Goal: Information Seeking & Learning: Learn about a topic

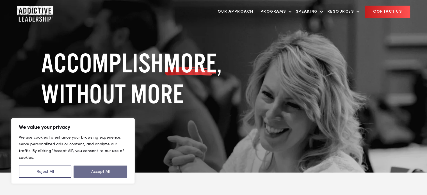
click at [105, 170] on button "Accept All" at bounding box center [100, 171] width 54 height 12
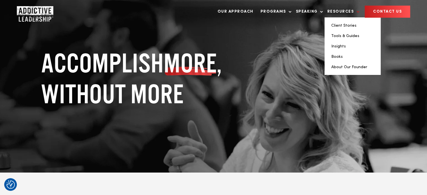
click at [344, 11] on link "Resources" at bounding box center [341, 11] width 35 height 11
click at [346, 37] on link "Tools & Guides" at bounding box center [345, 36] width 28 height 4
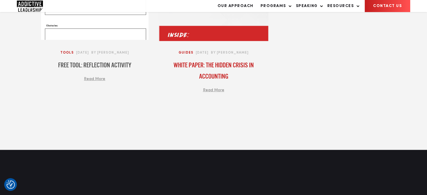
scroll to position [224, 0]
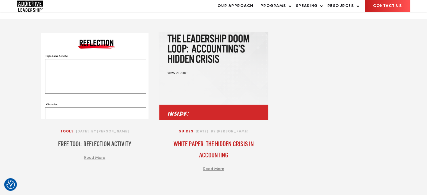
click at [205, 106] on div at bounding box center [213, 76] width 110 height 88
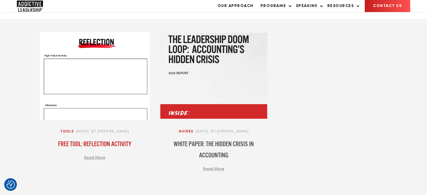
click at [84, 112] on div at bounding box center [95, 76] width 110 height 88
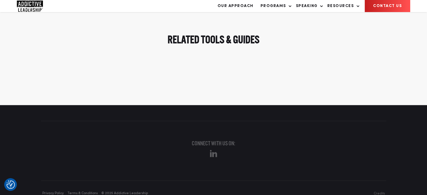
scroll to position [1362, 0]
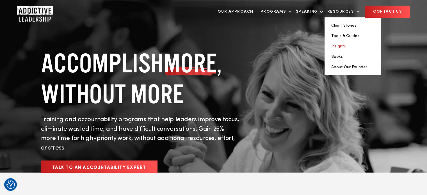
click at [339, 47] on link "Insights" at bounding box center [338, 46] width 15 height 4
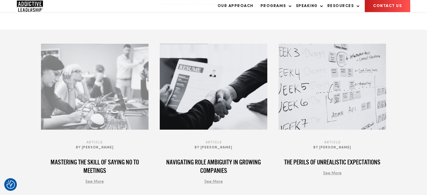
scroll to position [84, 0]
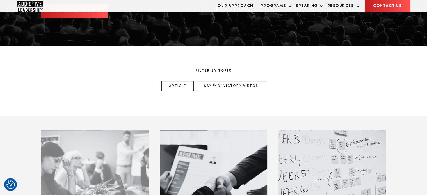
click at [243, 10] on link "Our Approach" at bounding box center [236, 5] width 42 height 11
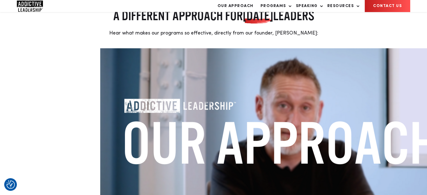
scroll to position [196, 0]
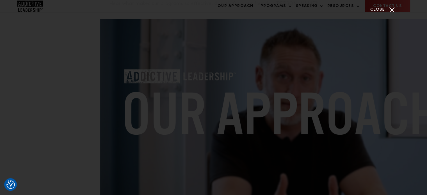
click at [385, 12] on div "Close" at bounding box center [391, 10] width 14 height 14
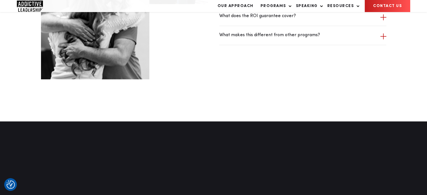
scroll to position [1711, 0]
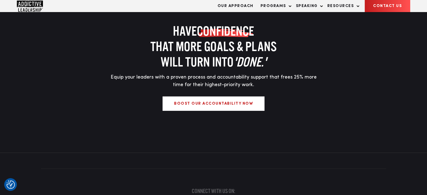
click at [410, 102] on div "HAVE CONFIDENCE THAT MORE GOALS & PLANS WILL TURN INTO 'DONE.' Equip your leade…" at bounding box center [213, 67] width 427 height 172
